Goal: Information Seeking & Learning: Learn about a topic

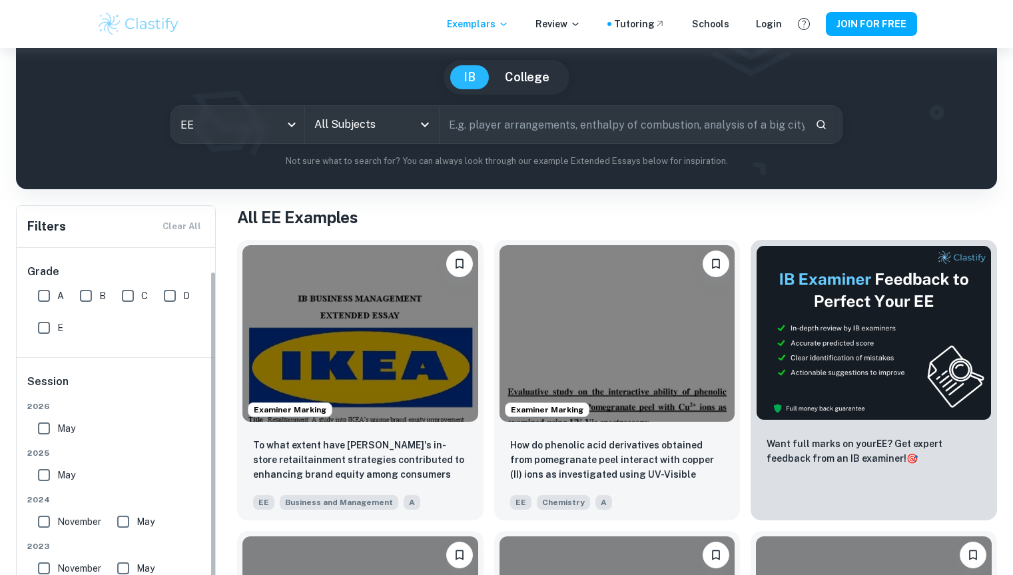
scroll to position [25, 0]
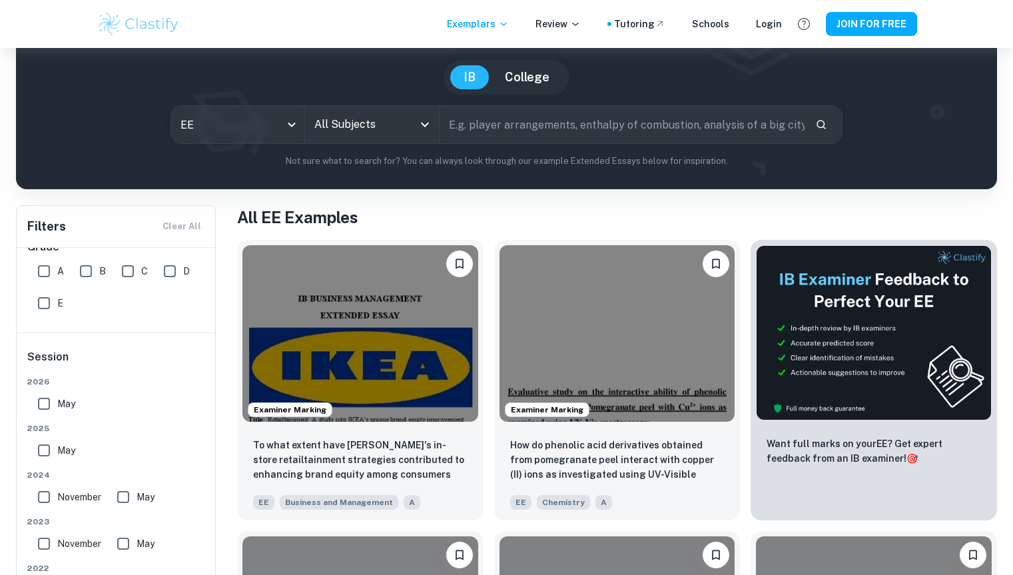
click at [43, 270] on input "A" at bounding box center [44, 271] width 27 height 27
checkbox input "true"
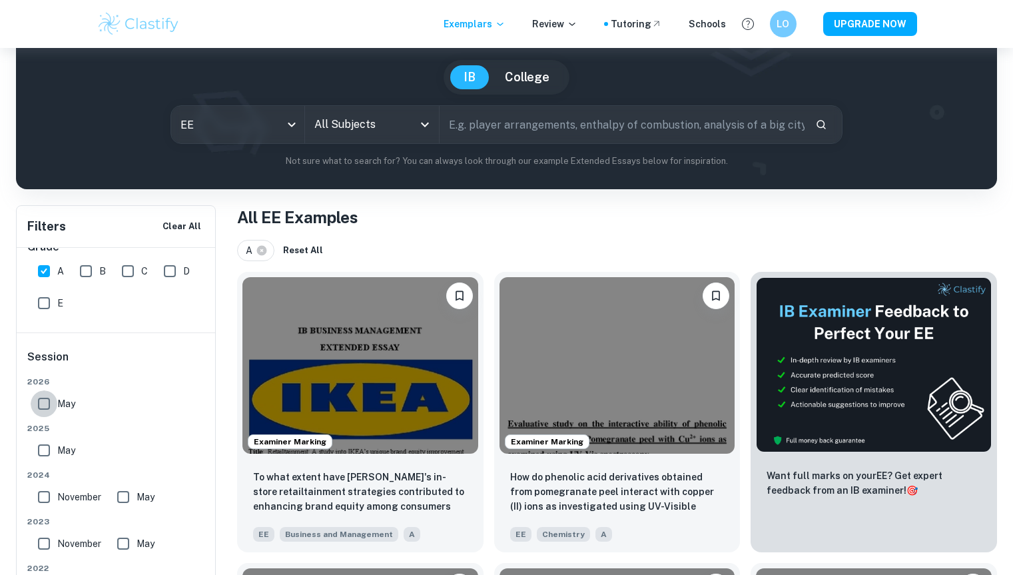
click at [48, 406] on input "May" at bounding box center [44, 403] width 27 height 27
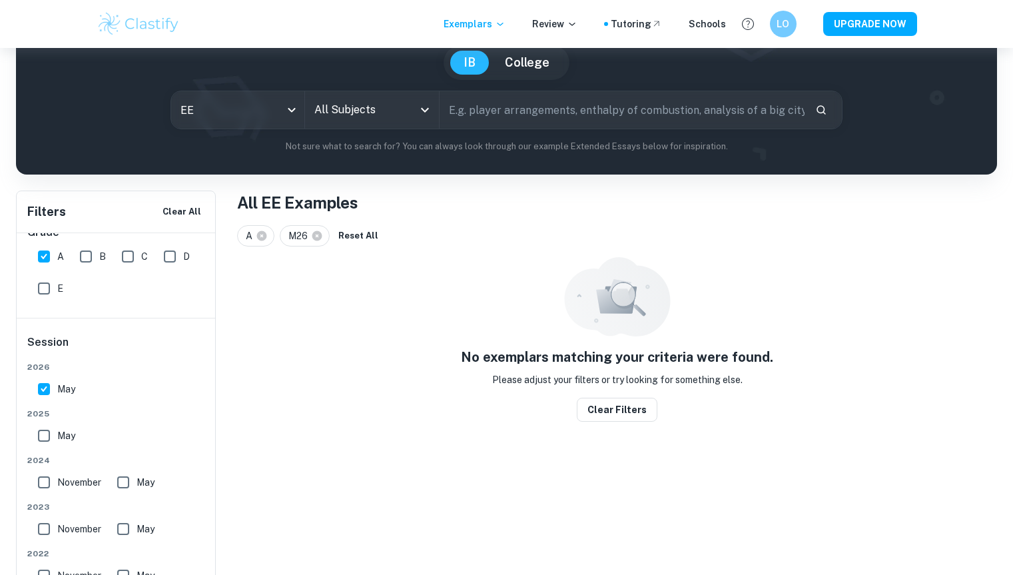
scroll to position [127, 0]
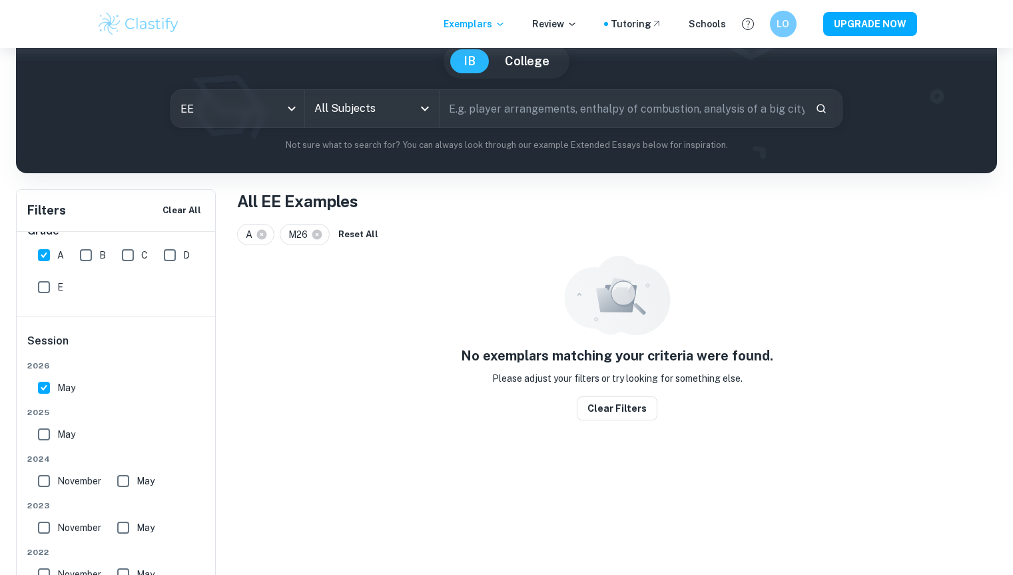
click at [44, 386] on input "May" at bounding box center [44, 387] width 27 height 27
checkbox input "false"
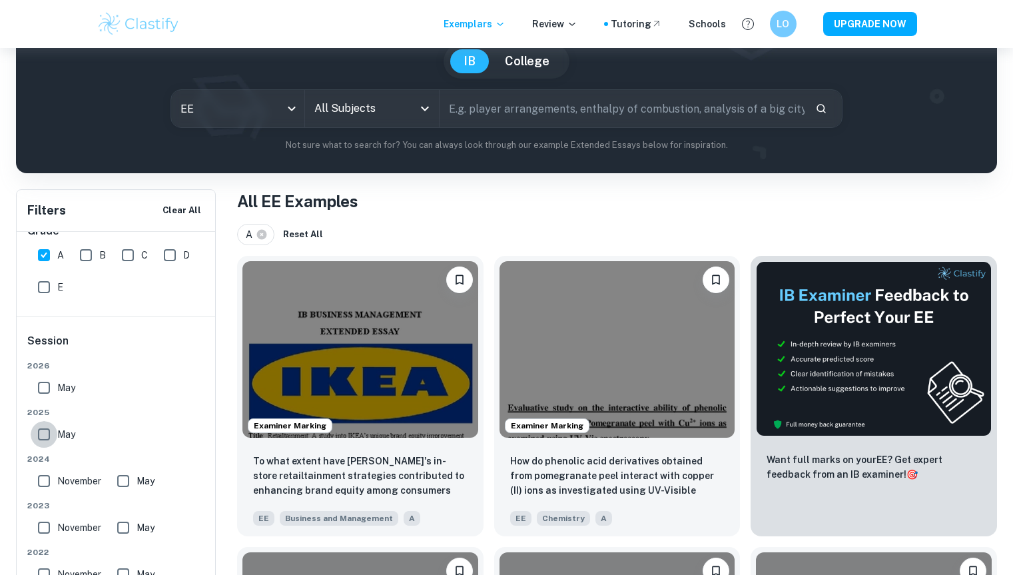
click at [43, 436] on input "May" at bounding box center [44, 434] width 27 height 27
checkbox input "true"
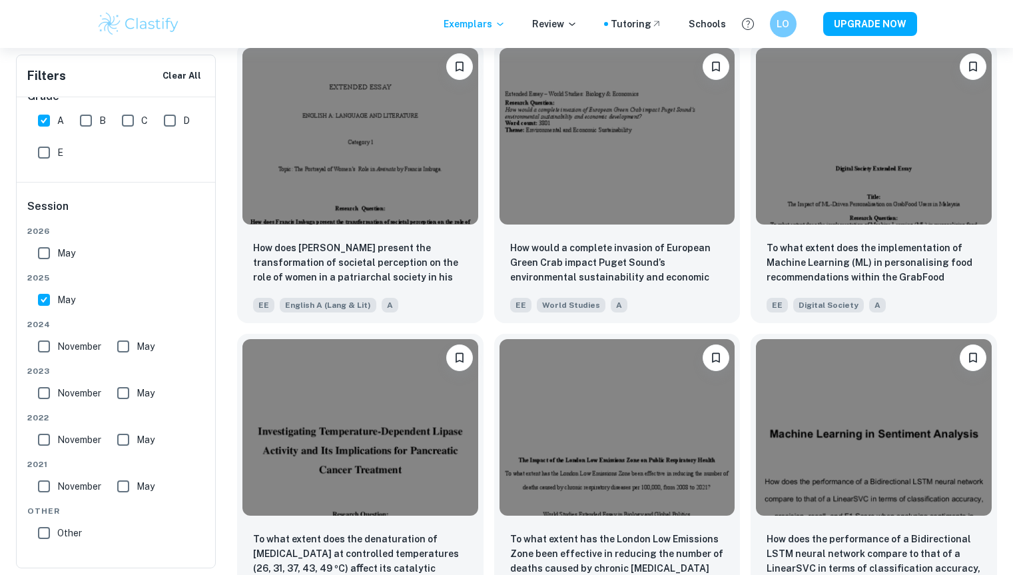
scroll to position [7623, 0]
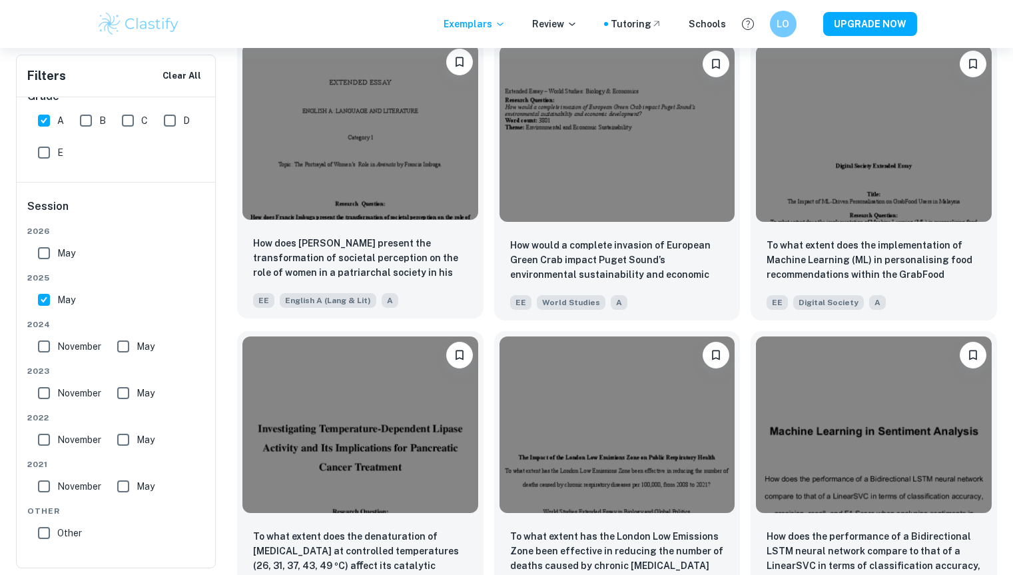
click at [374, 163] on img at bounding box center [360, 131] width 236 height 177
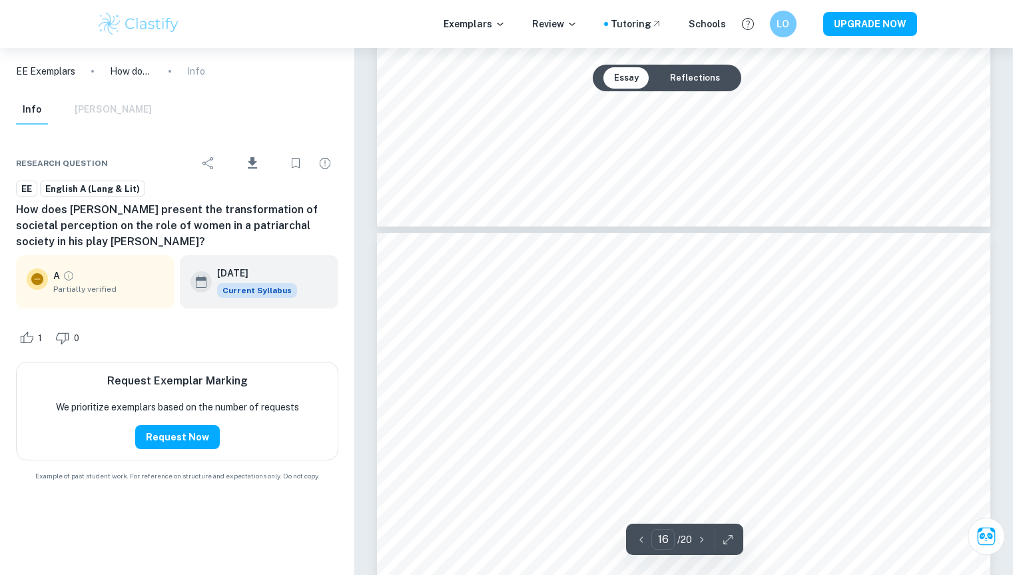
type input "15"
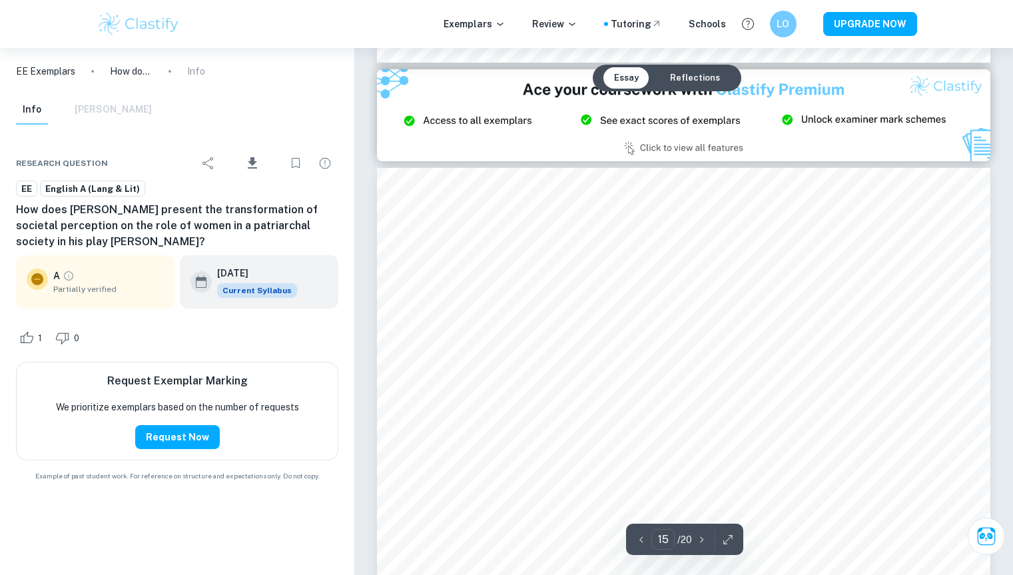
scroll to position [11494, 0]
